Goal: Task Accomplishment & Management: Complete application form

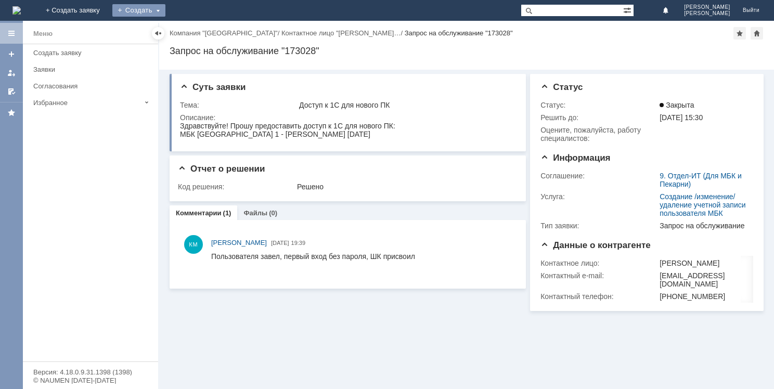
click at [166, 9] on div "Создать" at bounding box center [138, 10] width 53 height 12
click at [194, 26] on link "Заявка" at bounding box center [154, 31] width 79 height 12
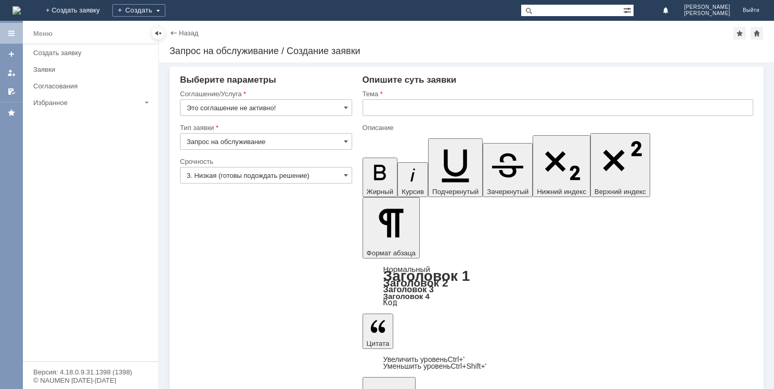
click at [348, 104] on span at bounding box center [346, 108] width 4 height 8
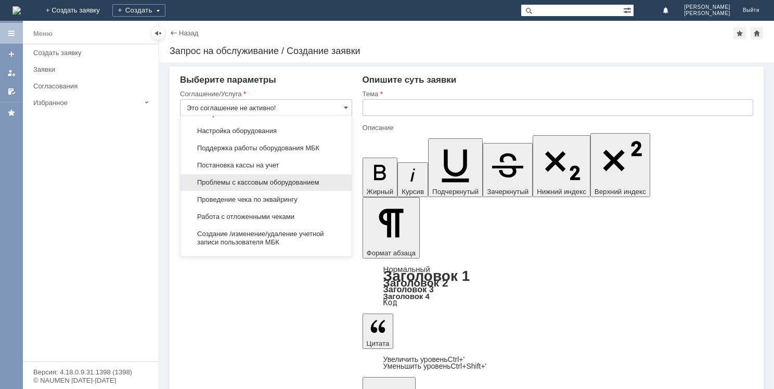
scroll to position [1160, 0]
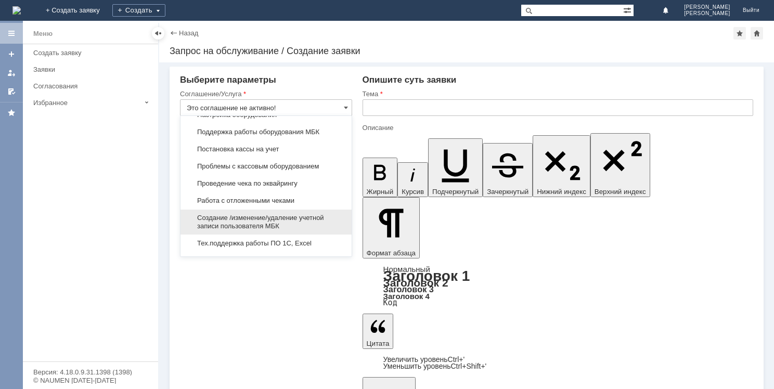
click at [256, 214] on span "Создание /изменение/удаление учетной записи пользователя МБК" at bounding box center [266, 222] width 159 height 17
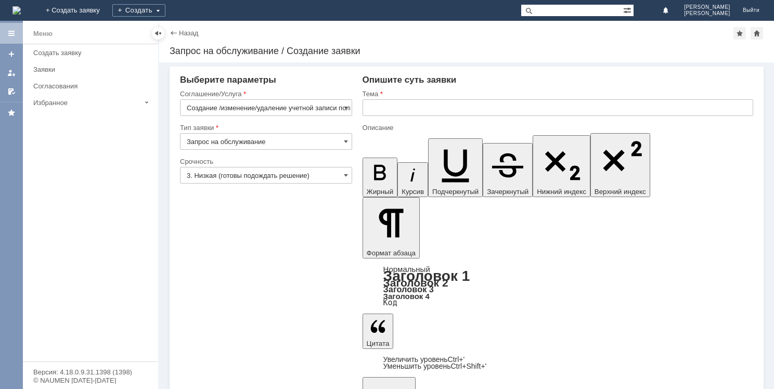
type input "Создание /изменение/удаление учетной записи пользователя МБК"
click at [392, 106] on input "text" at bounding box center [558, 107] width 391 height 17
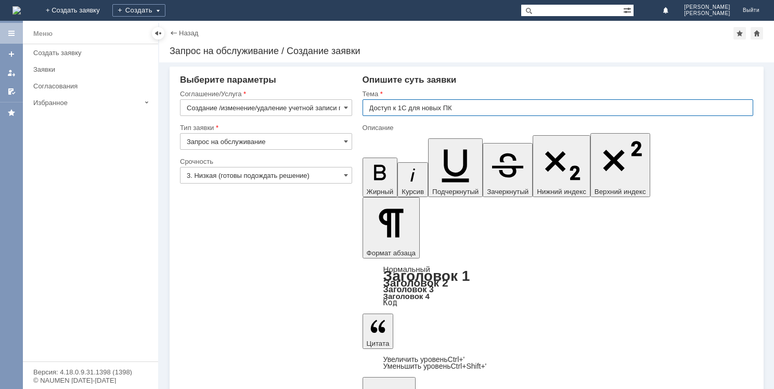
type input "Доступ к 1С для новых ПК"
